Goal: Task Accomplishment & Management: Manage account settings

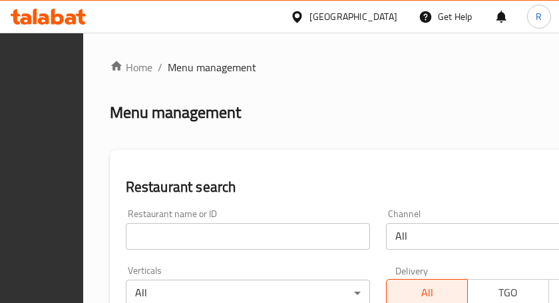
click at [378, 20] on div "[GEOGRAPHIC_DATA]" at bounding box center [354, 16] width 88 height 15
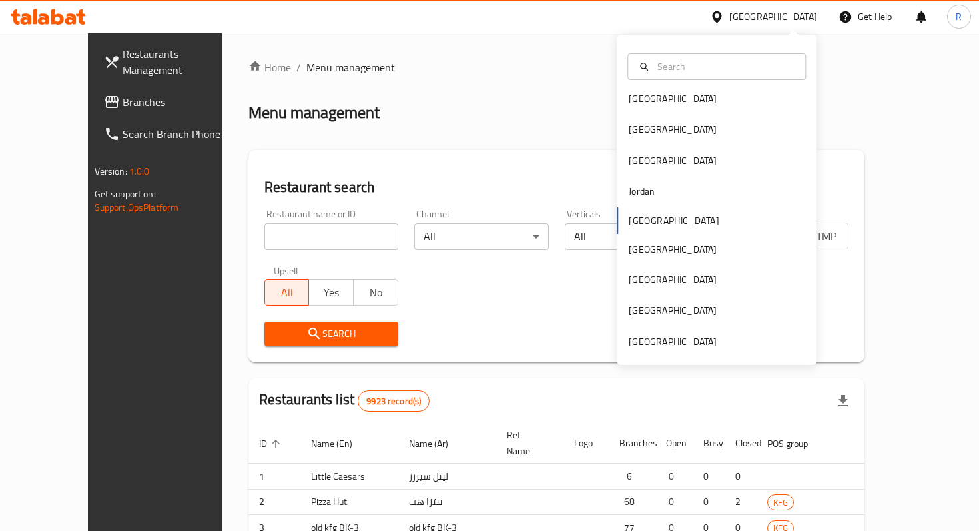
scroll to position [7, 0]
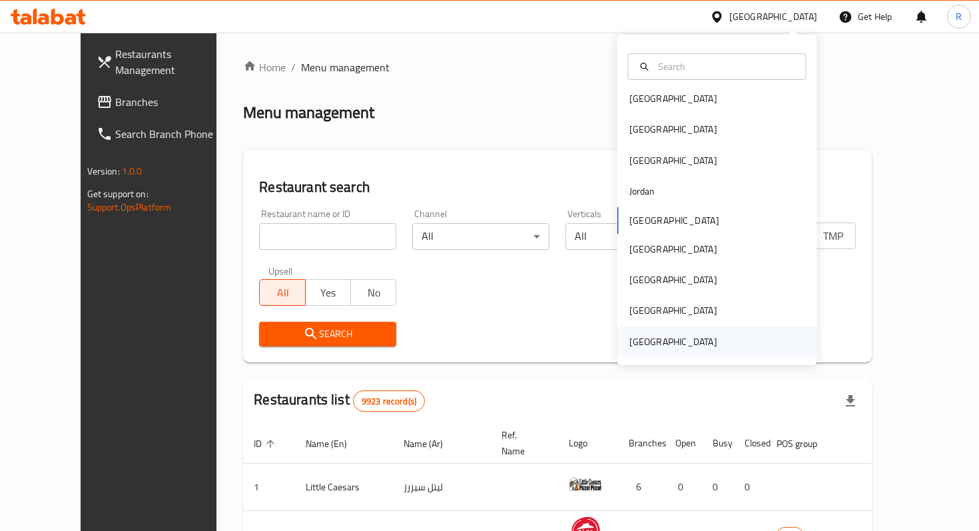
click at [559, 302] on div "[GEOGRAPHIC_DATA]" at bounding box center [673, 341] width 88 height 15
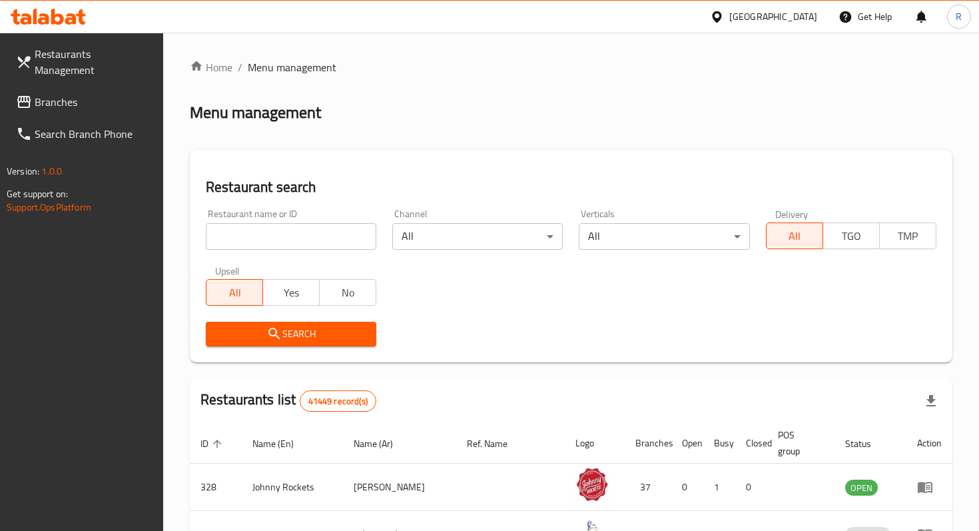
click at [267, 234] on input "search" at bounding box center [291, 236] width 171 height 27
type input "Vasi Test 1"
click at [316, 302] on span "Search" at bounding box center [290, 334] width 149 height 17
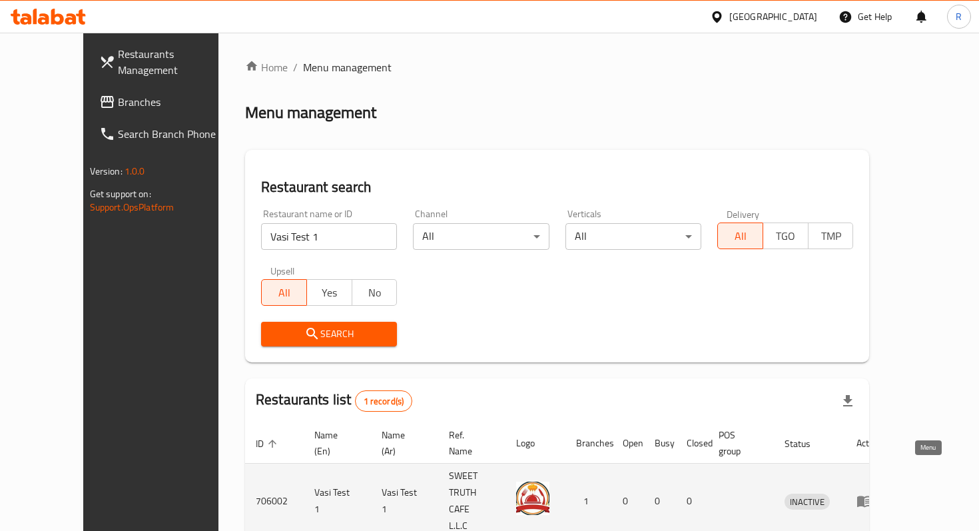
click at [559, 302] on icon "enhanced table" at bounding box center [864, 501] width 15 height 11
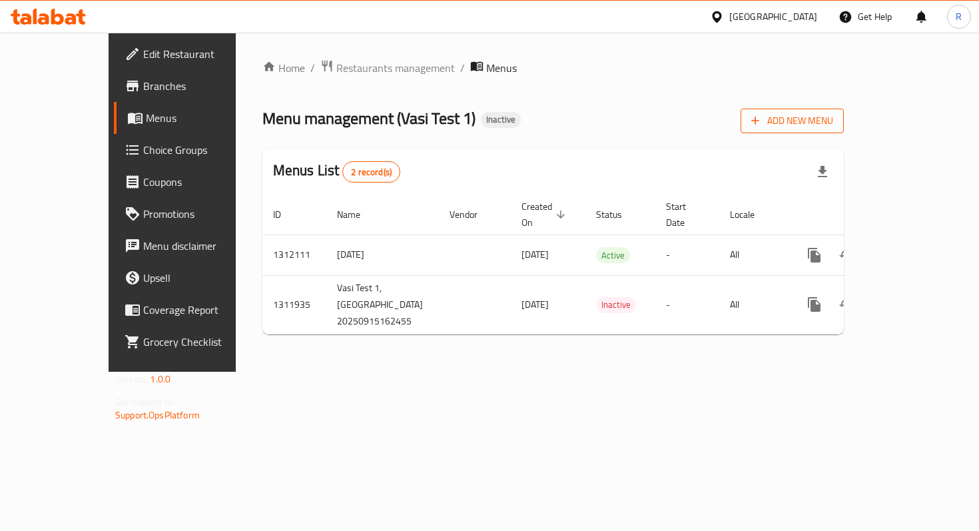
click at [559, 130] on button "Add New Menu" at bounding box center [792, 121] width 103 height 25
